Goal: Transaction & Acquisition: Purchase product/service

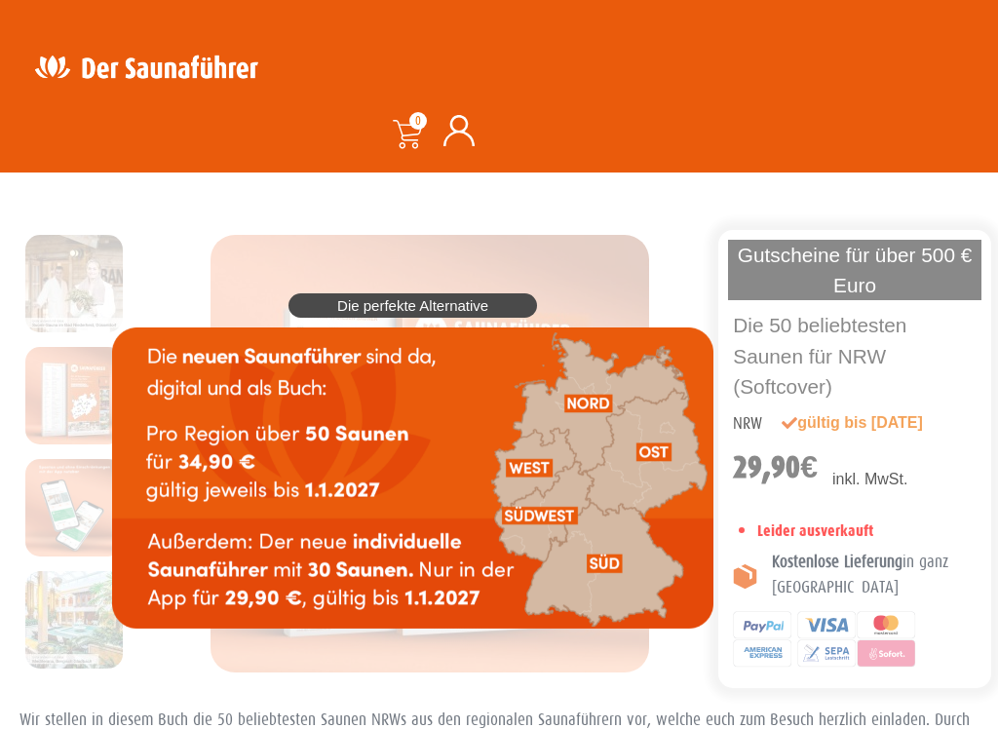
scroll to position [53, 0]
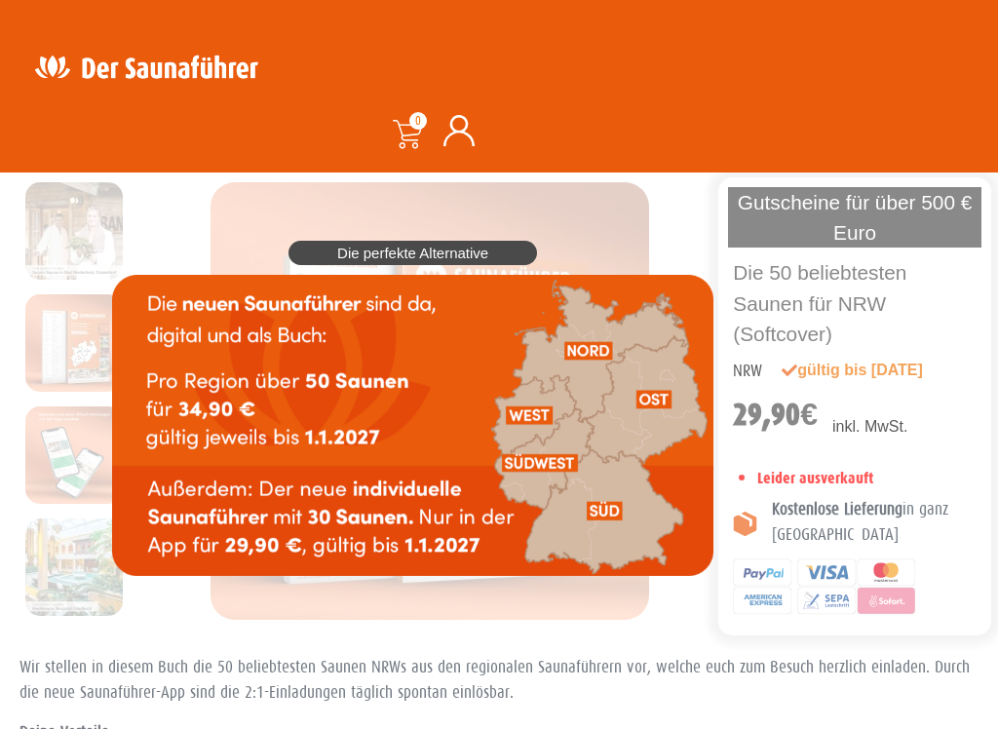
click at [525, 401] on img at bounding box center [412, 425] width 601 height 301
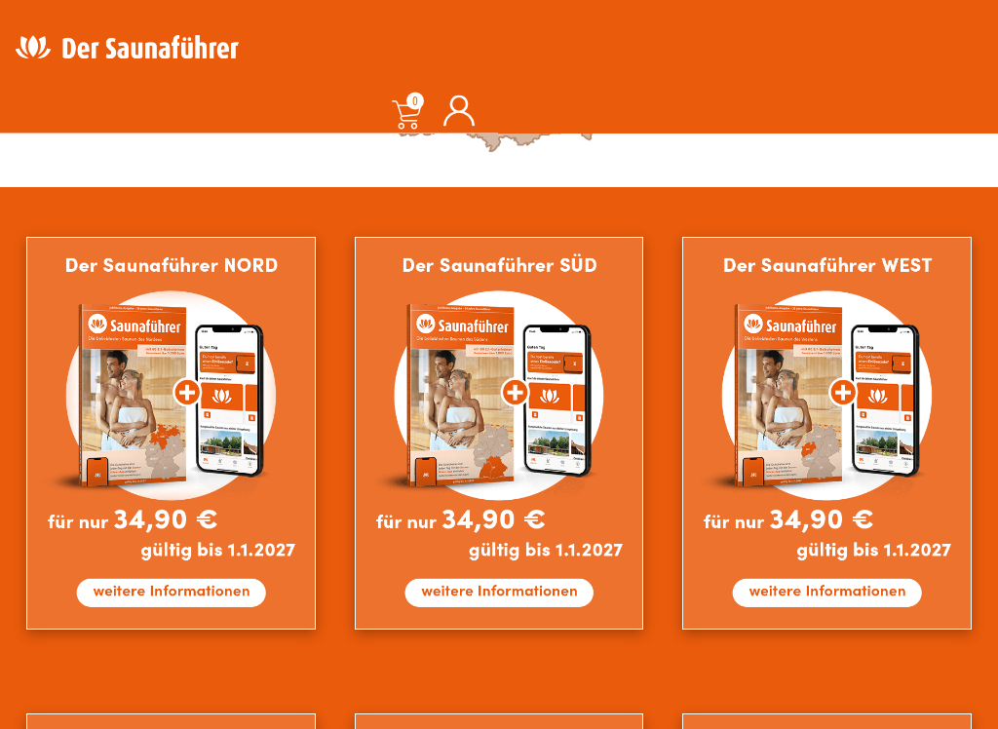
scroll to position [1027, 0]
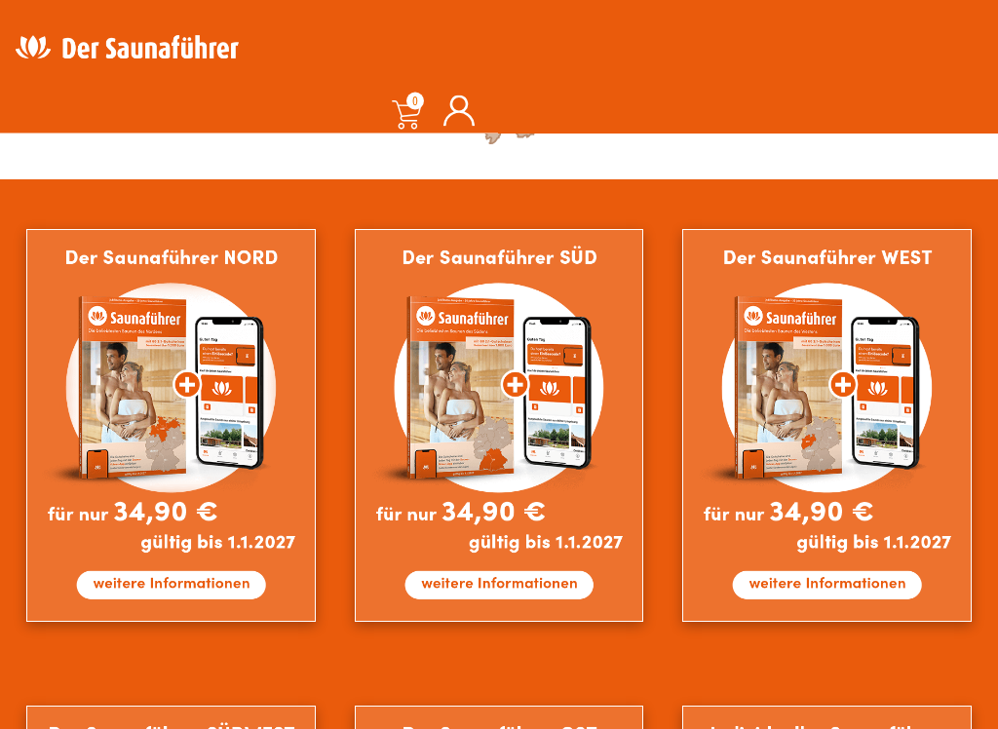
click at [933, 504] on img at bounding box center [826, 426] width 289 height 393
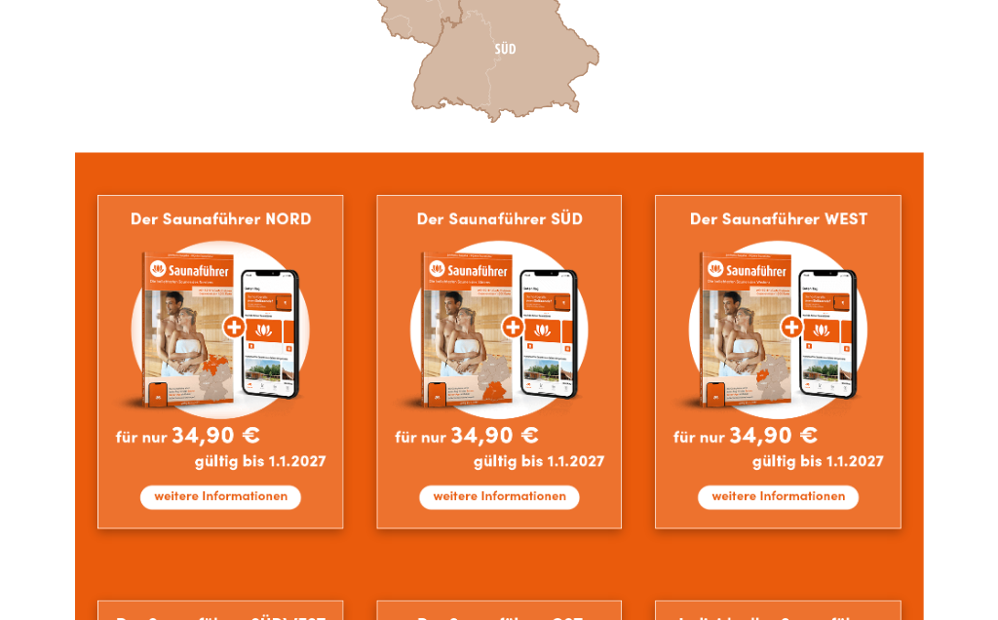
scroll to position [1083, 0]
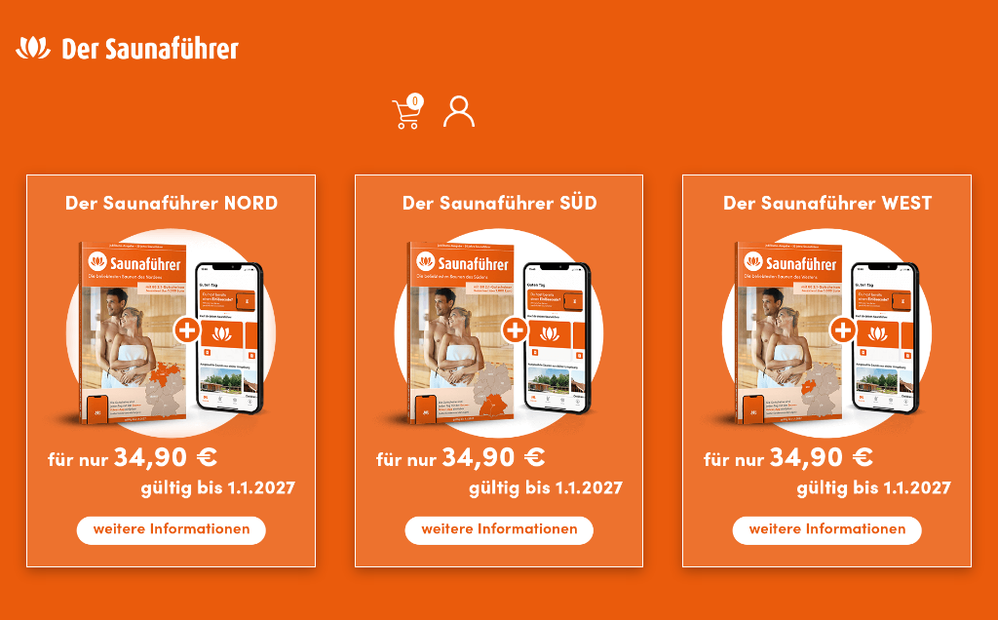
click at [239, 490] on img at bounding box center [170, 370] width 289 height 393
click at [534, 480] on img at bounding box center [499, 370] width 289 height 393
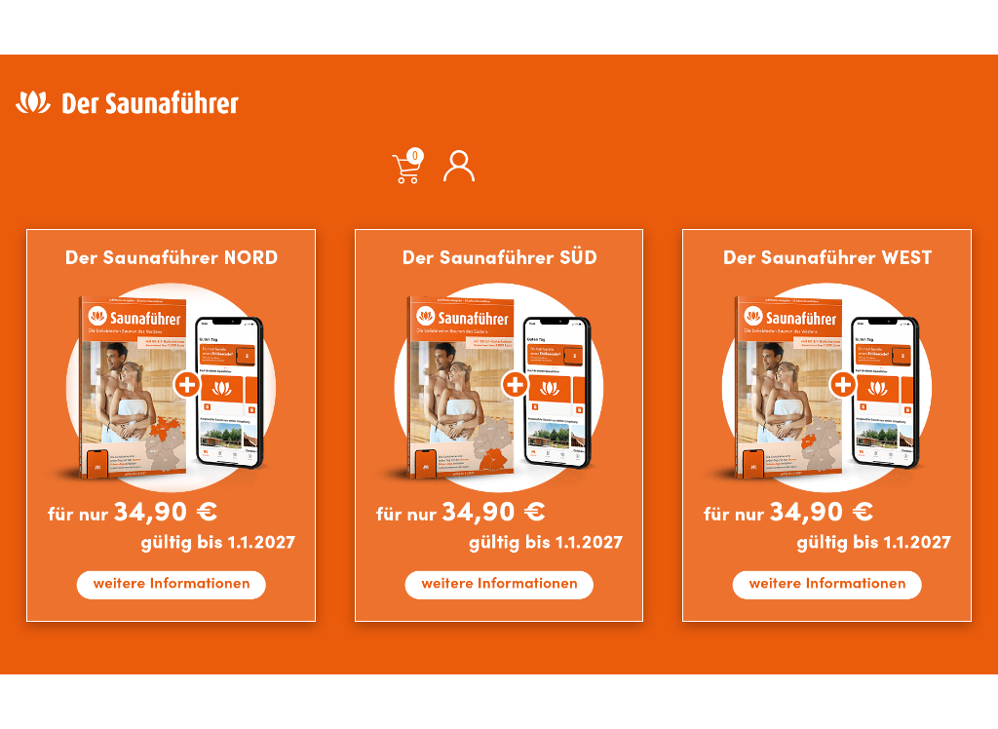
scroll to position [1320, 0]
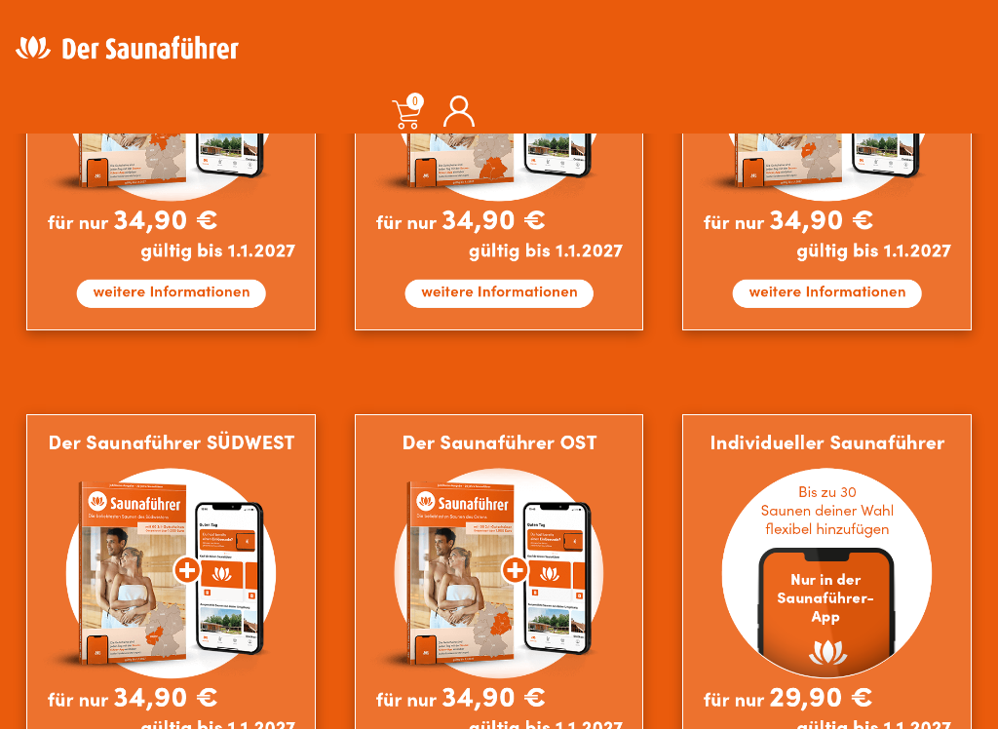
click at [580, 539] on img at bounding box center [499, 610] width 289 height 393
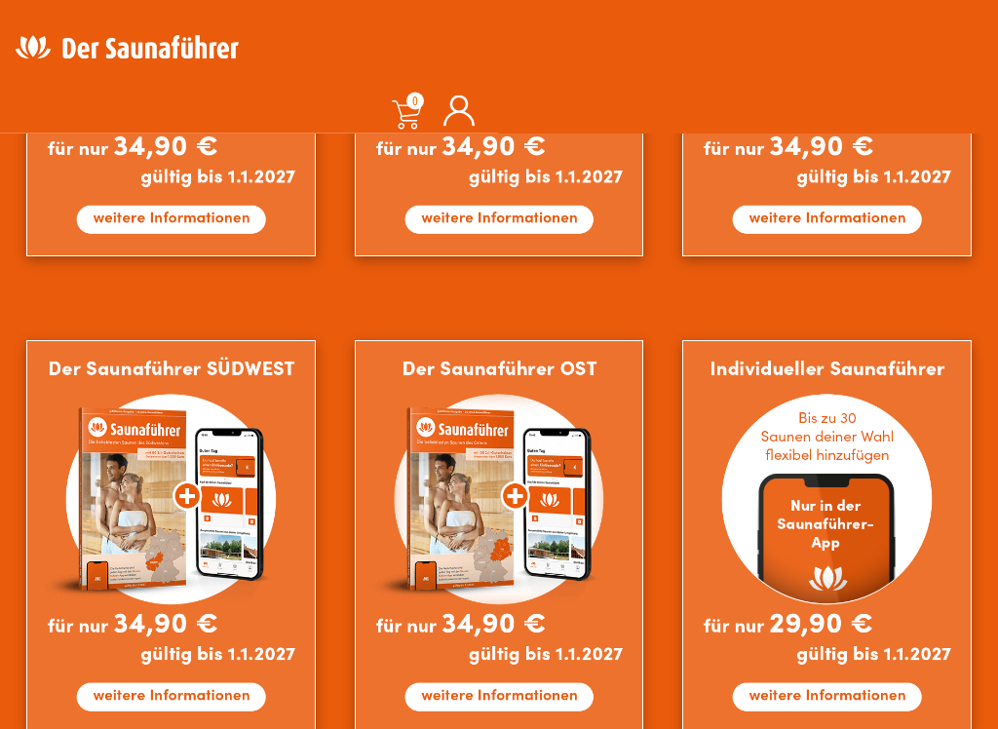
scroll to position [1394, 0]
click at [859, 544] on img at bounding box center [826, 536] width 289 height 393
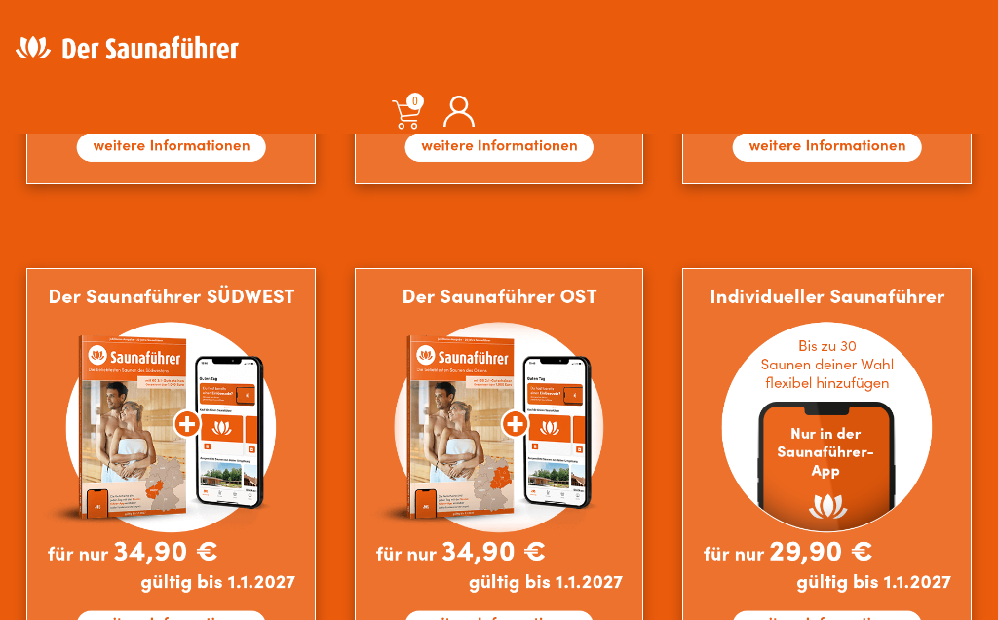
scroll to position [1429, 0]
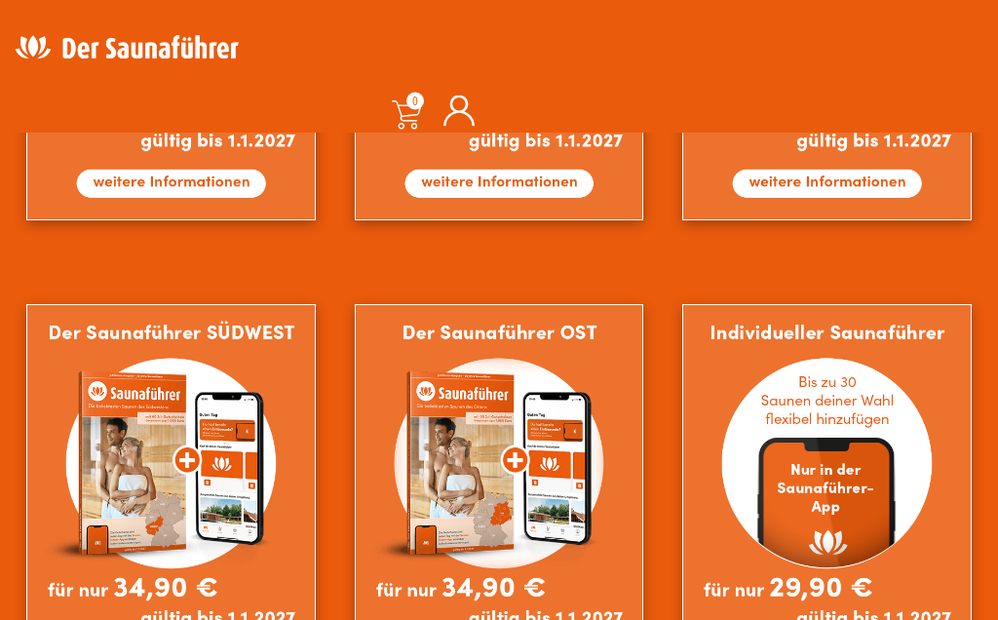
click at [267, 500] on img at bounding box center [170, 501] width 289 height 393
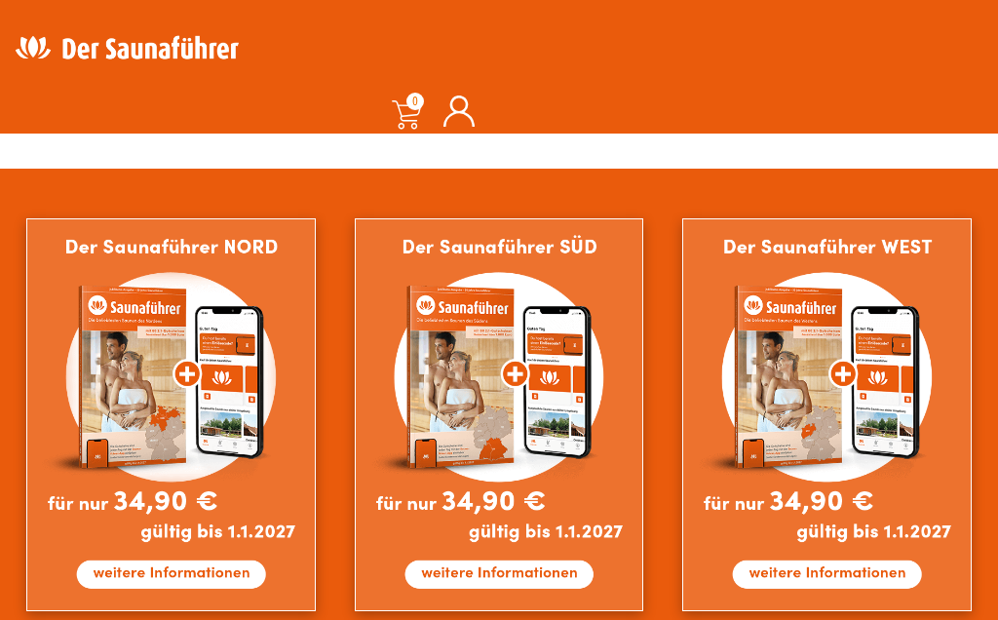
scroll to position [1038, 0]
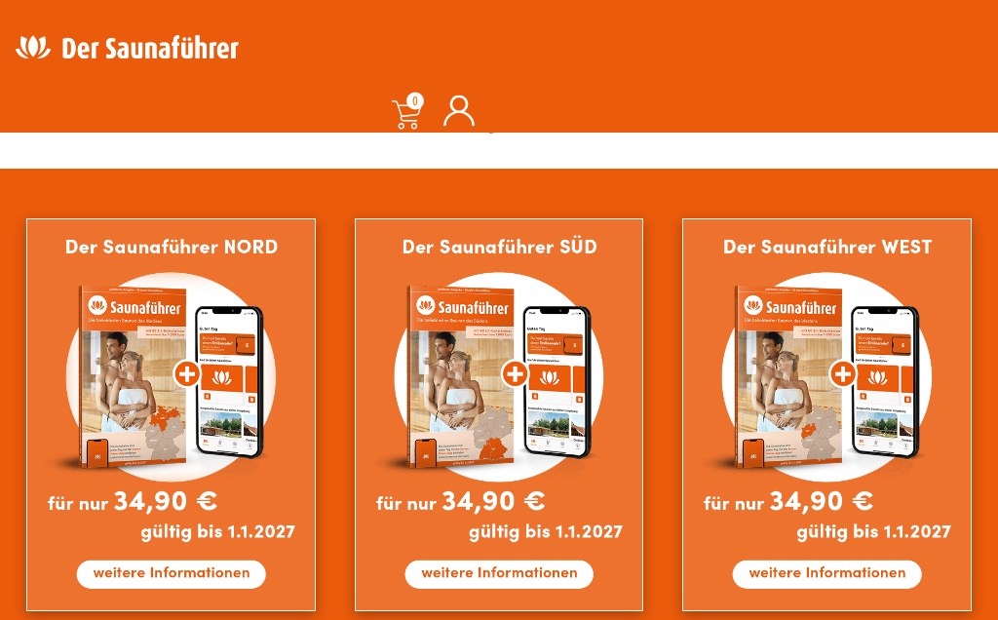
click at [907, 421] on img at bounding box center [826, 415] width 289 height 393
click at [936, 422] on img at bounding box center [826, 415] width 289 height 393
click at [901, 390] on img at bounding box center [826, 415] width 289 height 393
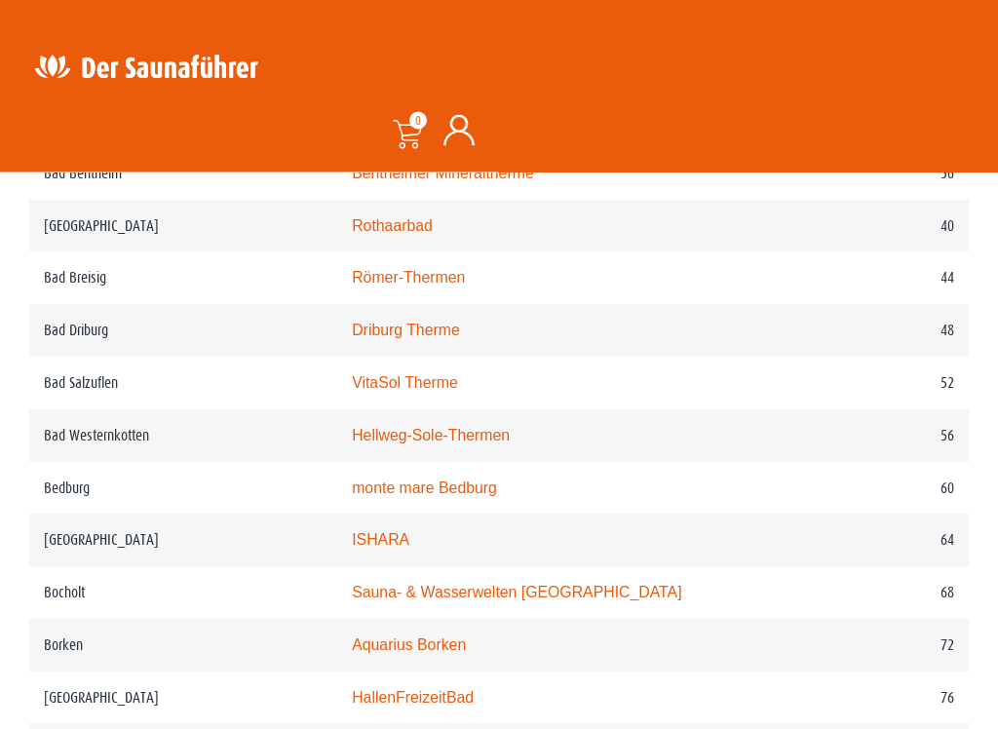
scroll to position [1289, 0]
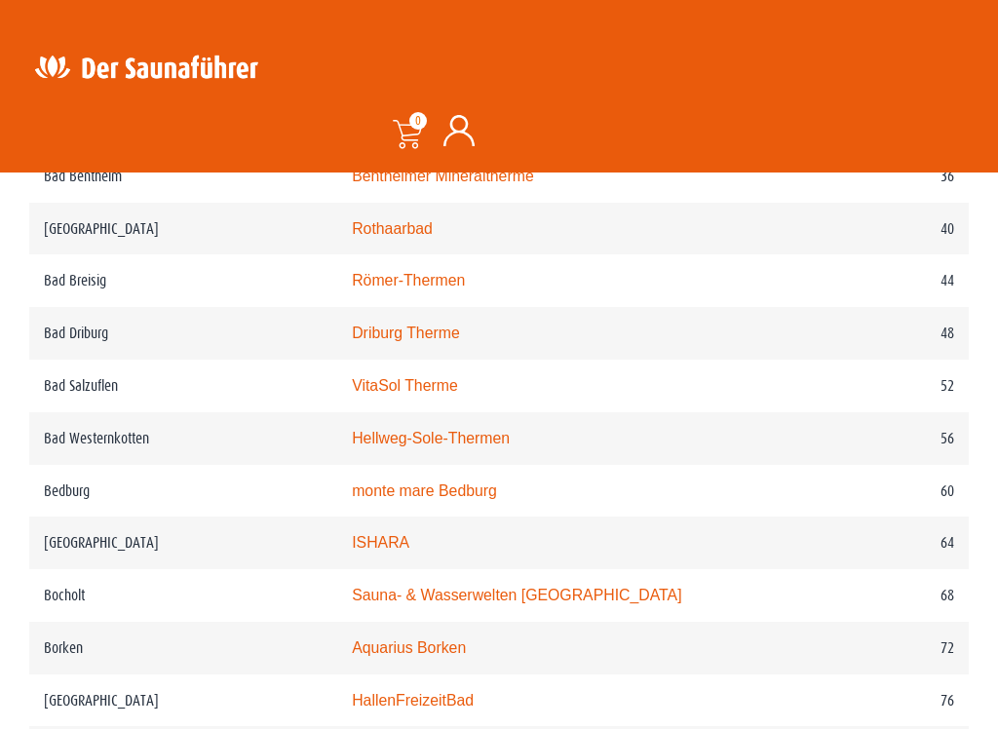
click at [624, 346] on td "Driburg Therme" at bounding box center [568, 333] width 463 height 53
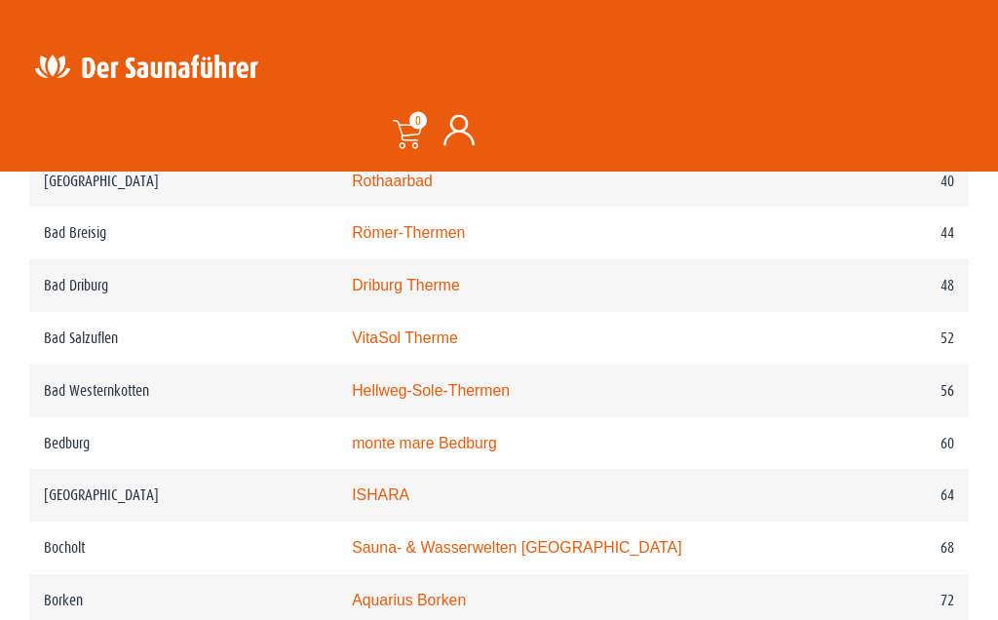
scroll to position [1319, 0]
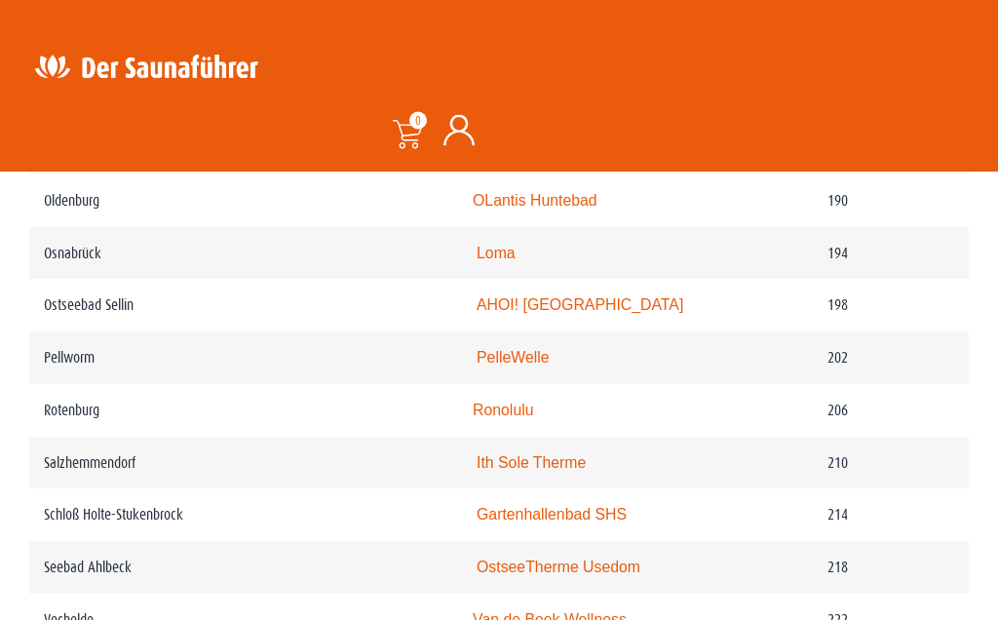
scroll to position [3495, 0]
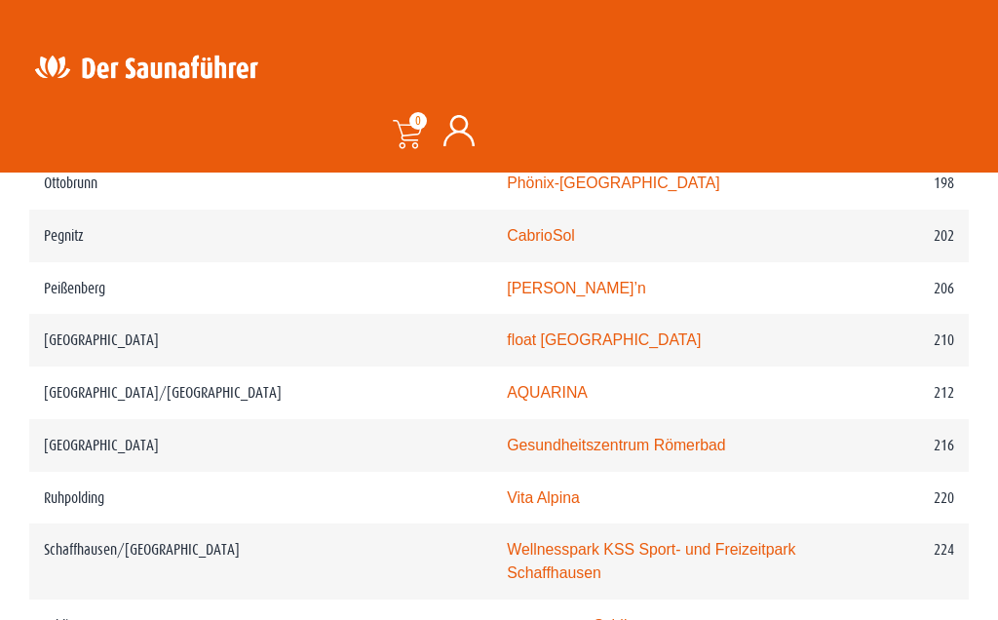
scroll to position [3693, 0]
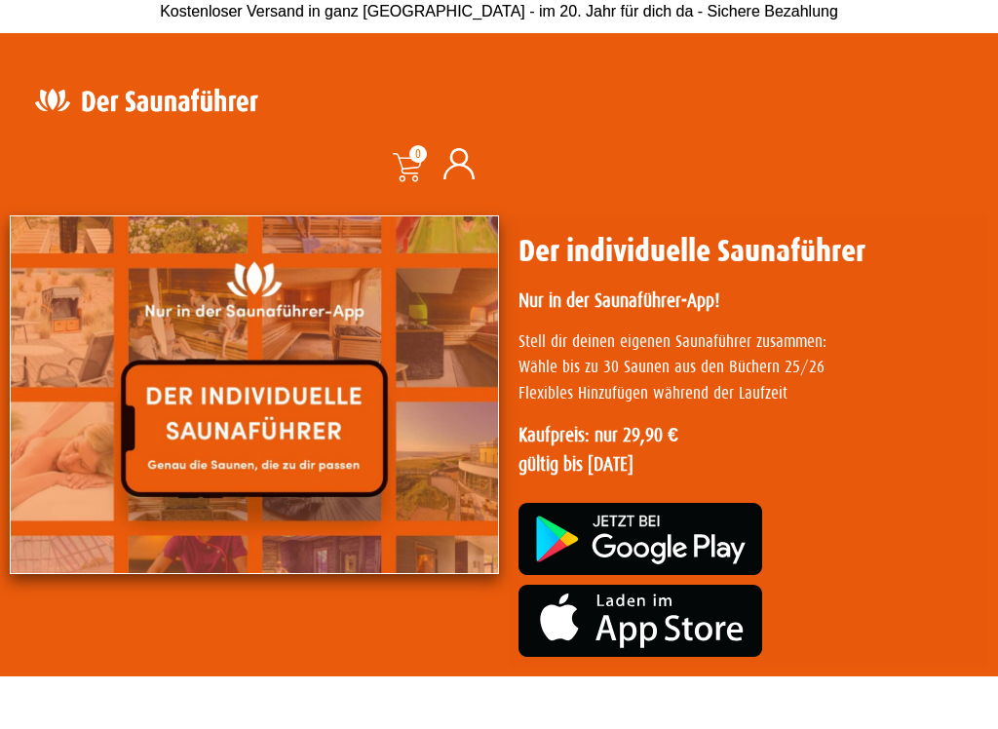
scroll to position [11, 0]
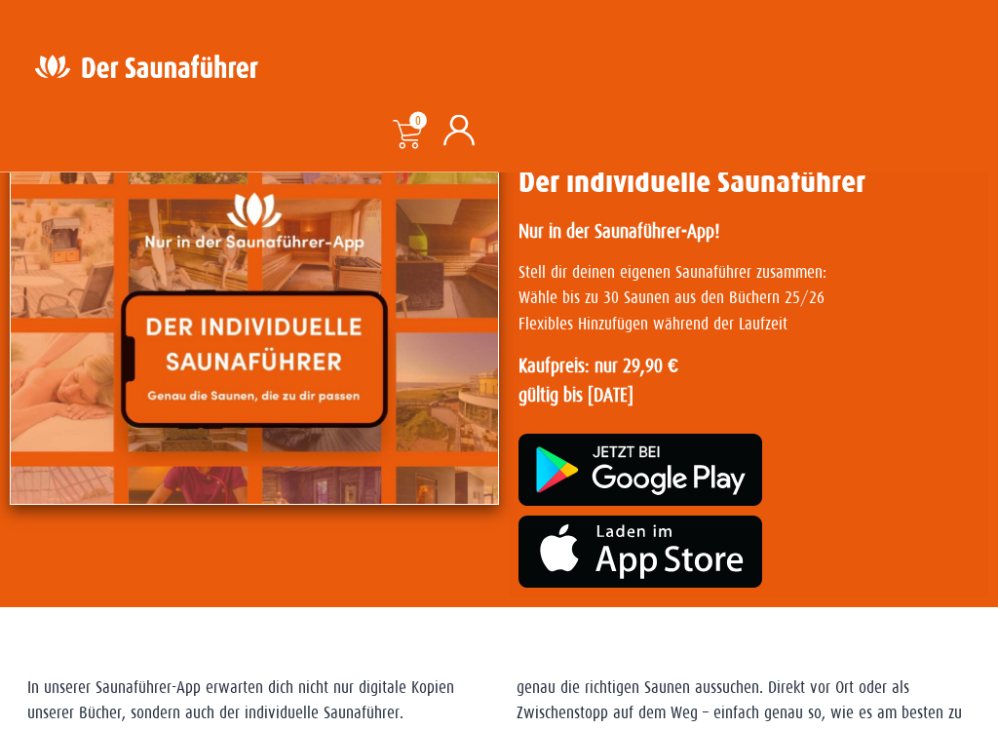
click at [384, 388] on img at bounding box center [254, 326] width 489 height 359
click at [353, 359] on img at bounding box center [254, 325] width 489 height 359
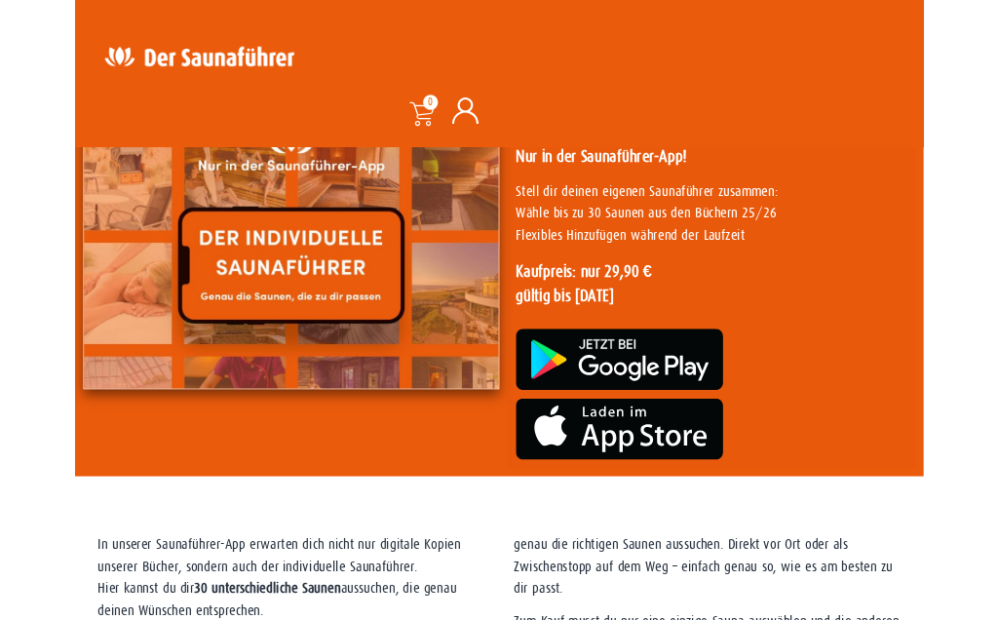
scroll to position [131, 0]
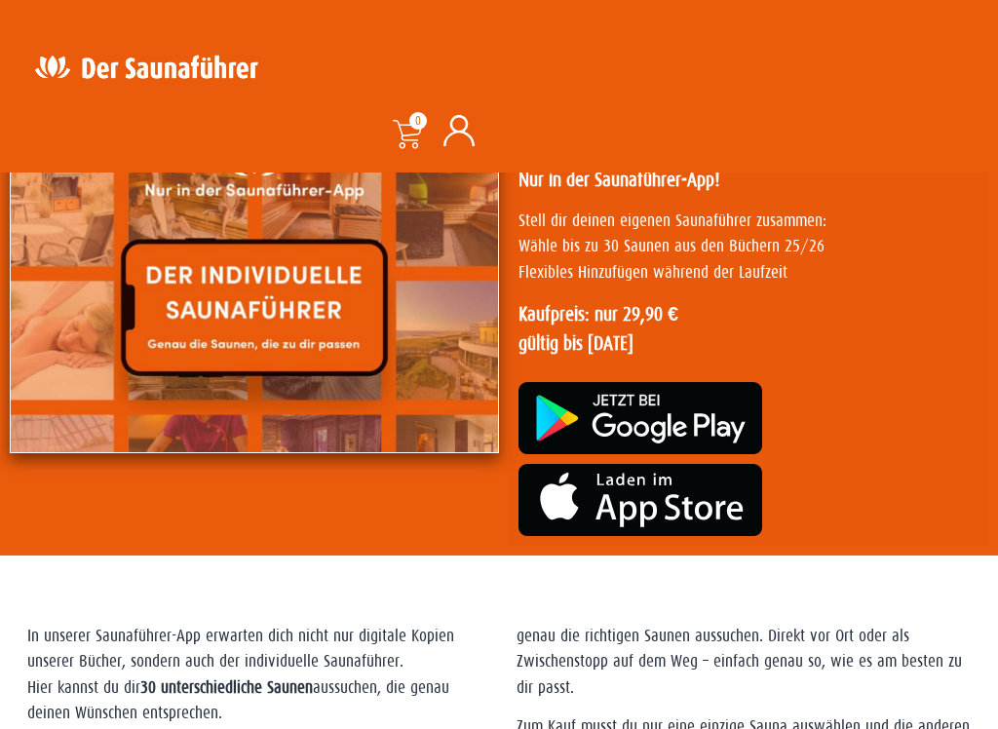
click at [731, 420] on img at bounding box center [640, 418] width 244 height 72
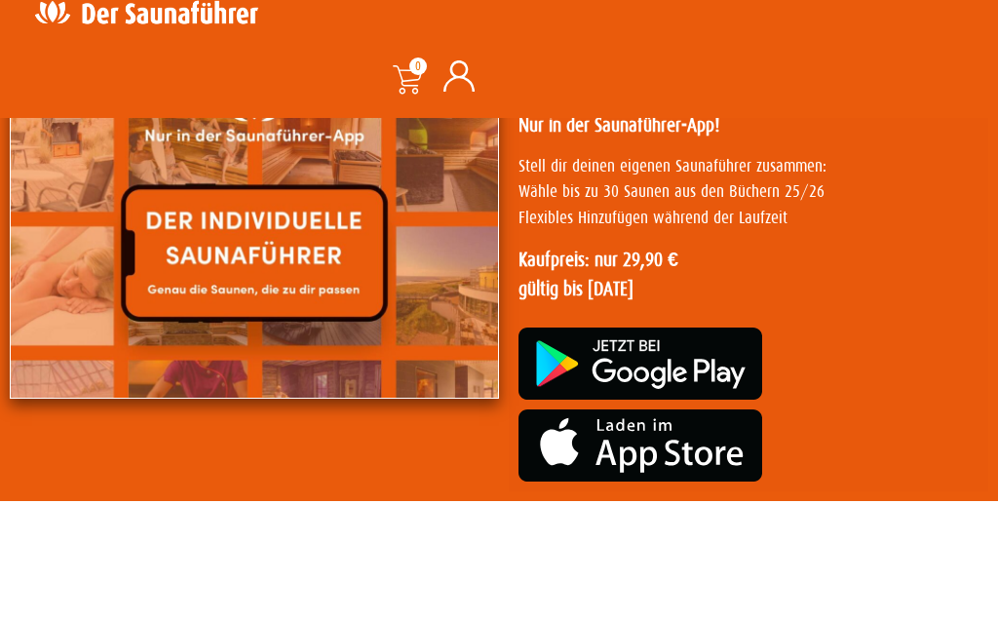
scroll to position [185, 0]
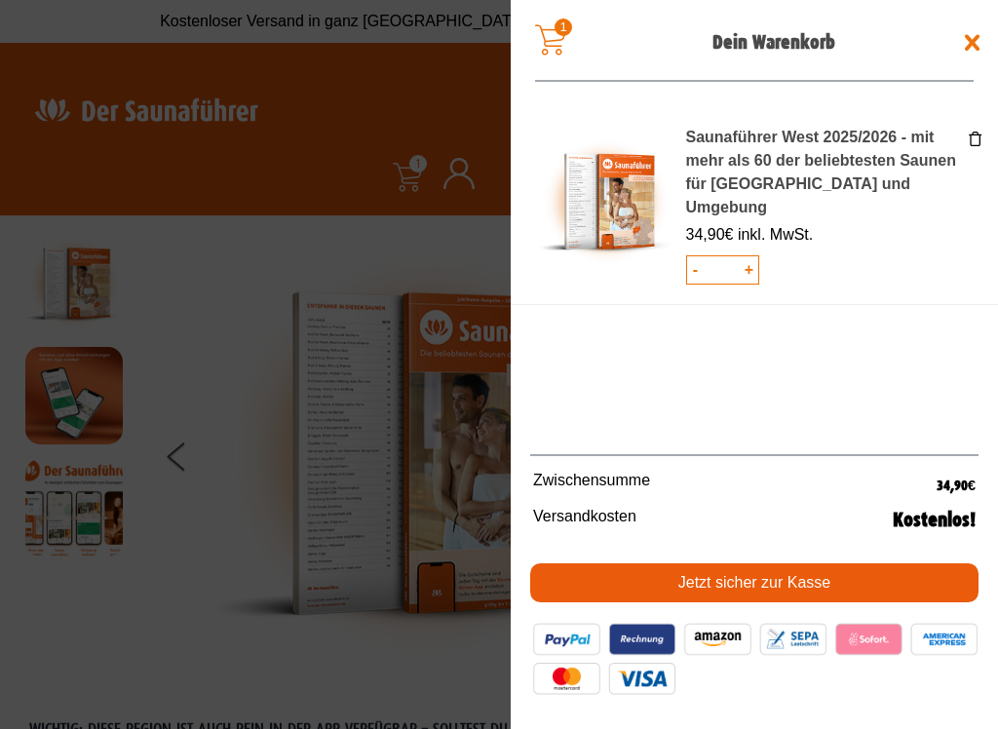
click at [974, 32] on span at bounding box center [972, 42] width 31 height 31
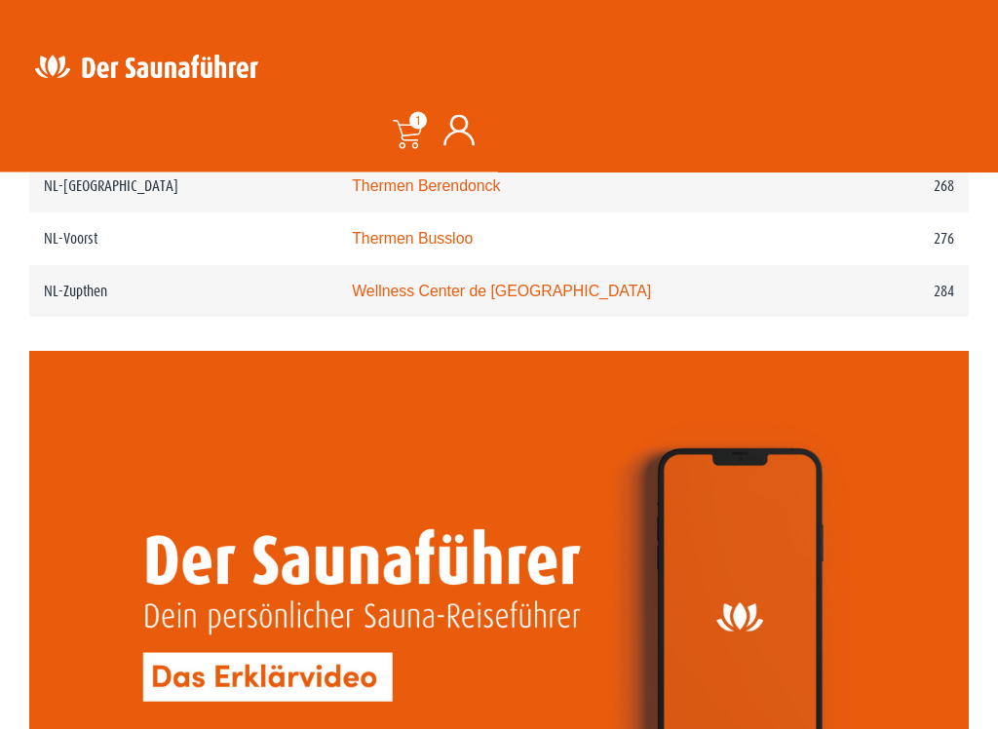
scroll to position [4372, 0]
